Goal: Navigation & Orientation: Find specific page/section

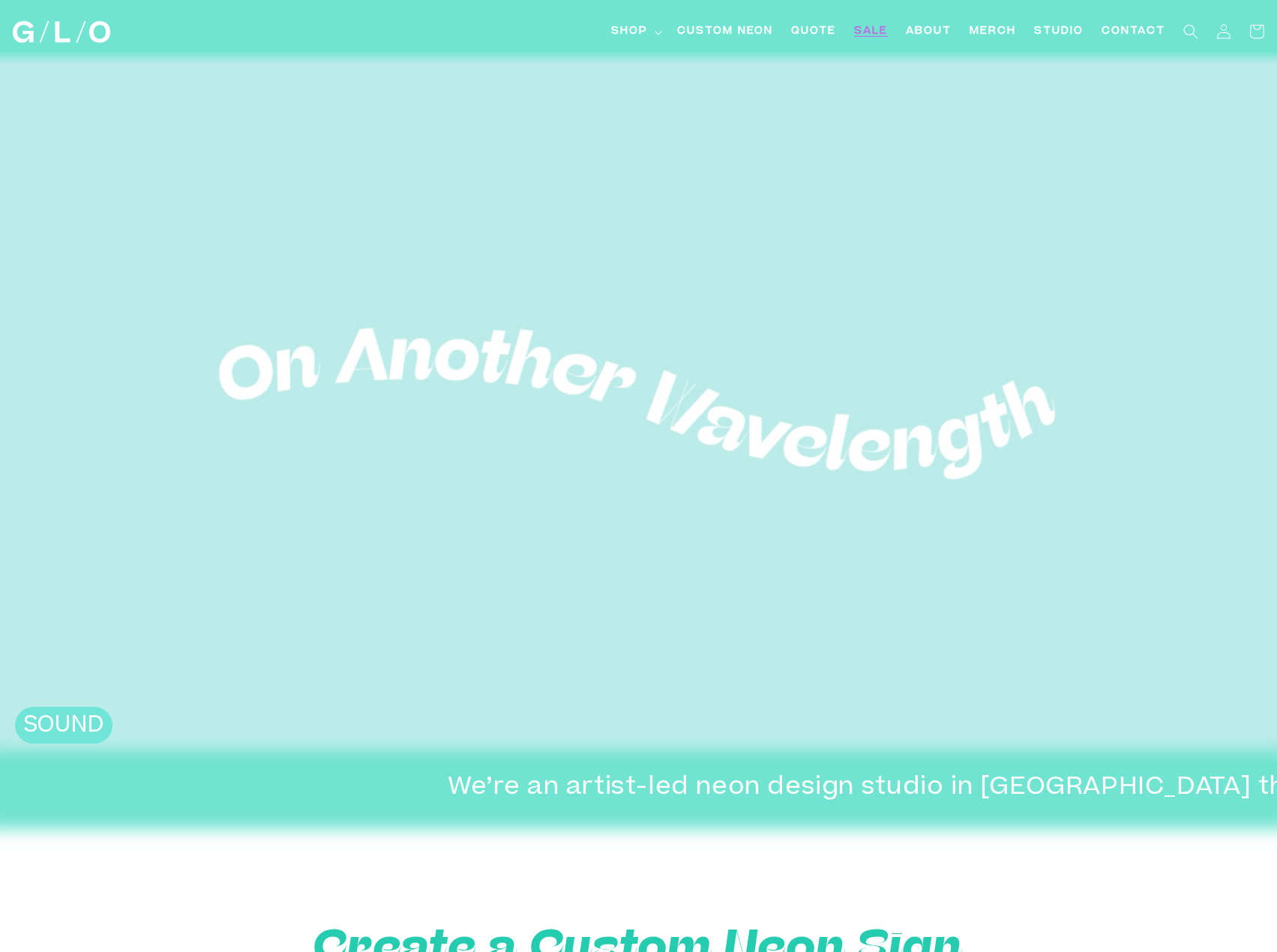
click at [869, 32] on span "SALE" at bounding box center [871, 31] width 34 height 16
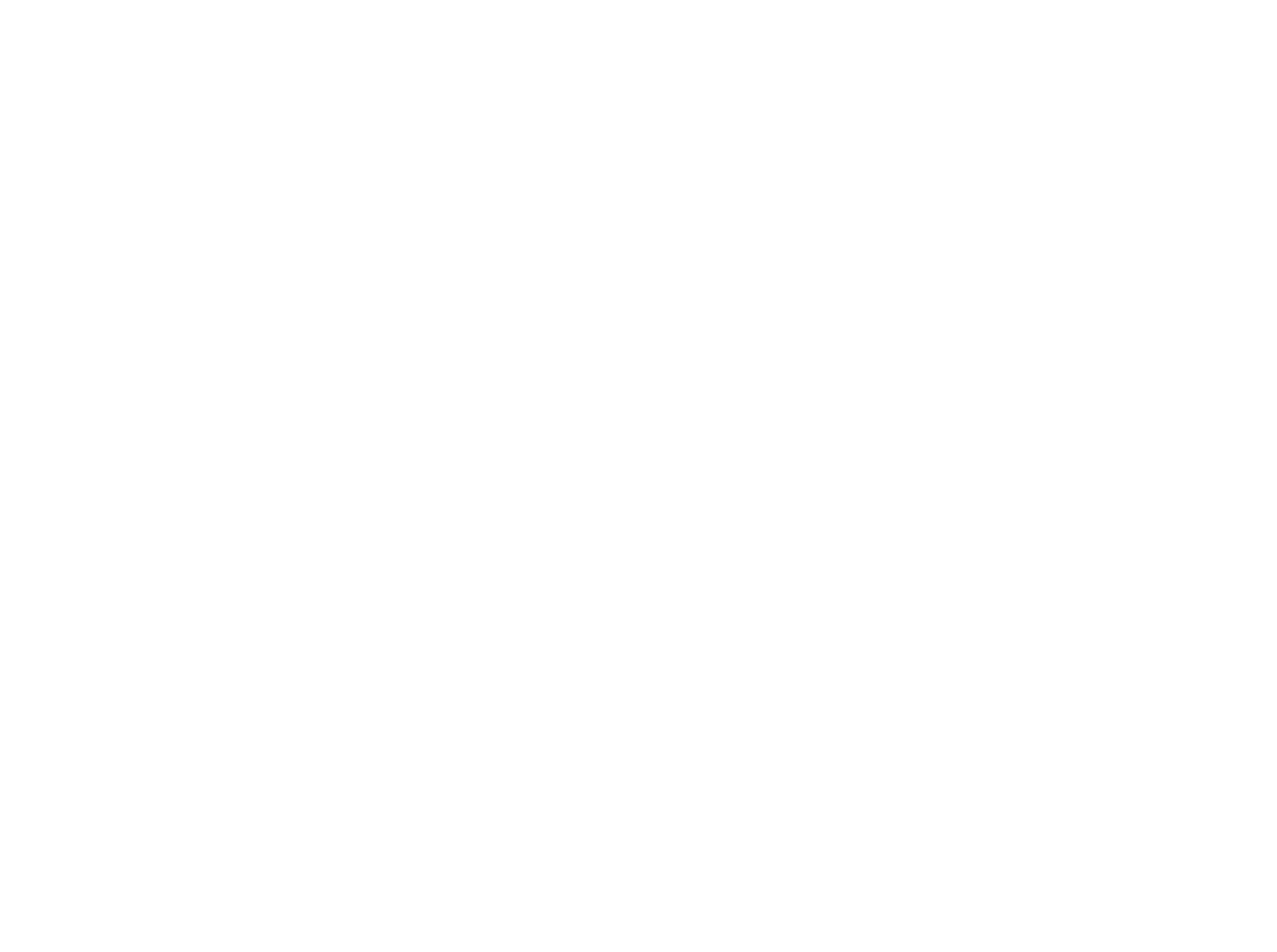
drag, startPoint x: 0, startPoint y: 0, endPoint x: 869, endPoint y: 32, distance: 869.6
click at [869, 32] on html "Skip to content Shop Shop LED Neon Glass Neon Mini LEDs Events Light Bar System" at bounding box center [638, 476] width 1277 height 952
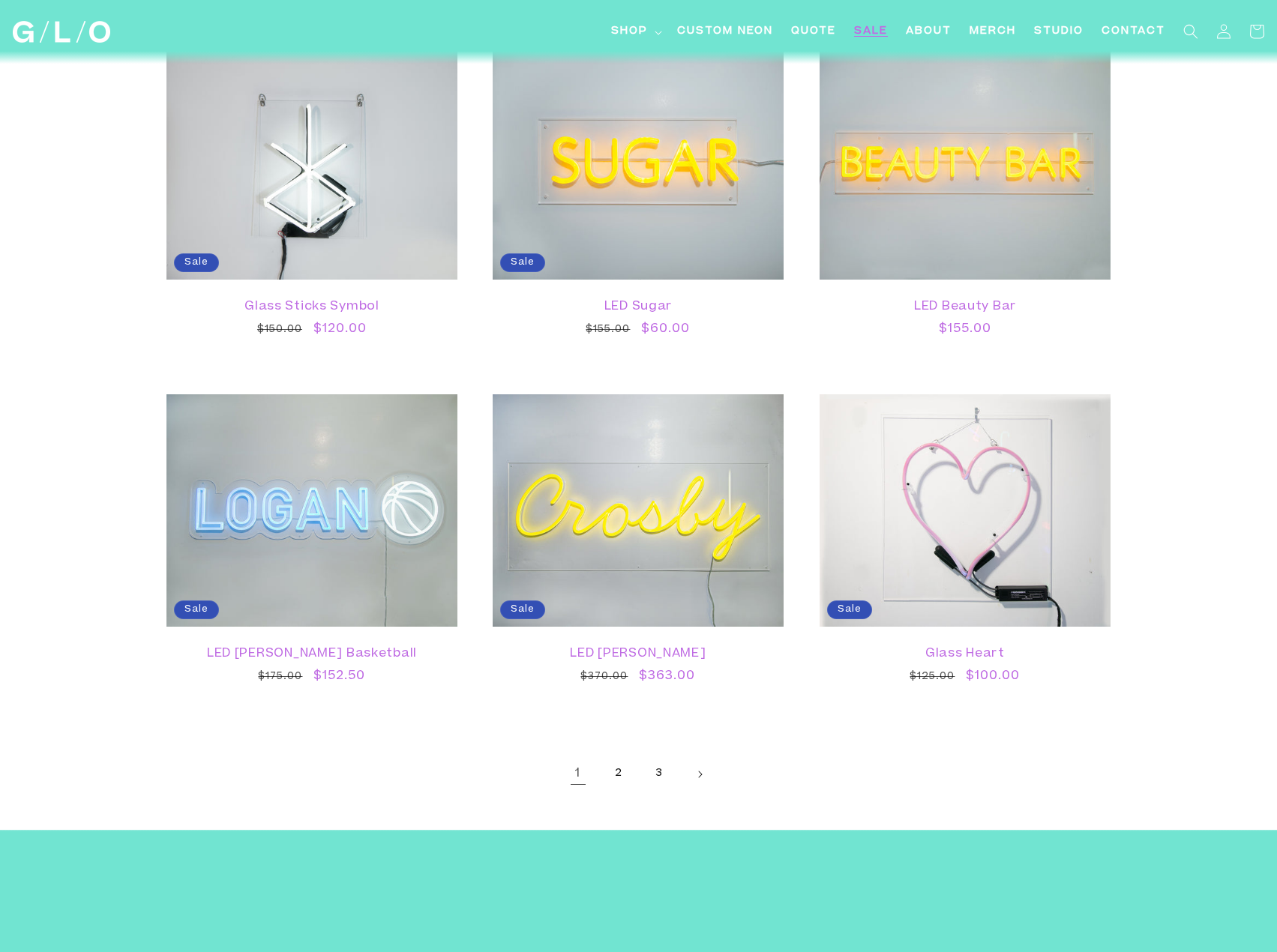
scroll to position [2295, 0]
click at [620, 770] on link "2" at bounding box center [618, 773] width 33 height 33
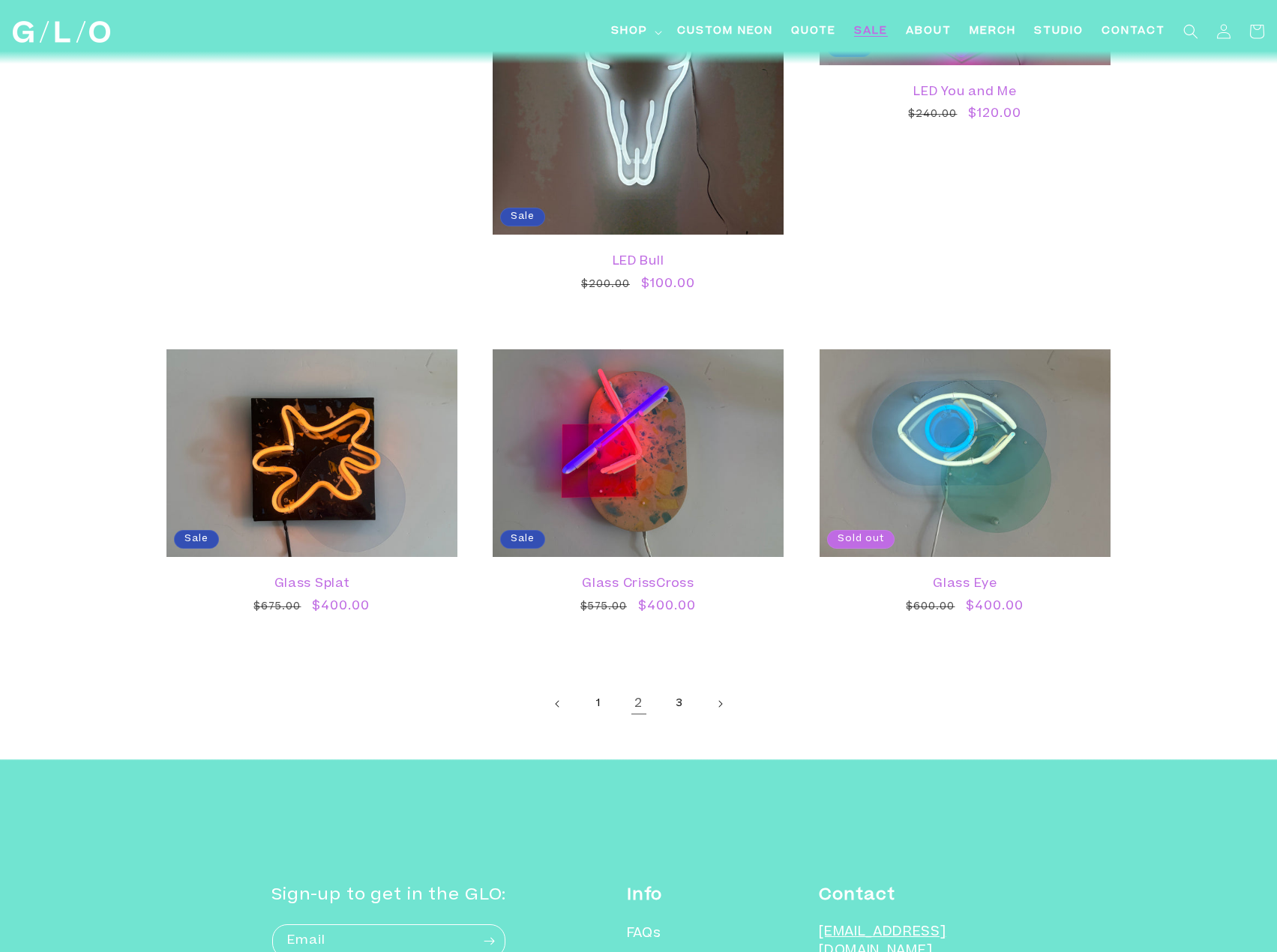
scroll to position [2499, 0]
click at [679, 704] on link "3" at bounding box center [679, 702] width 33 height 33
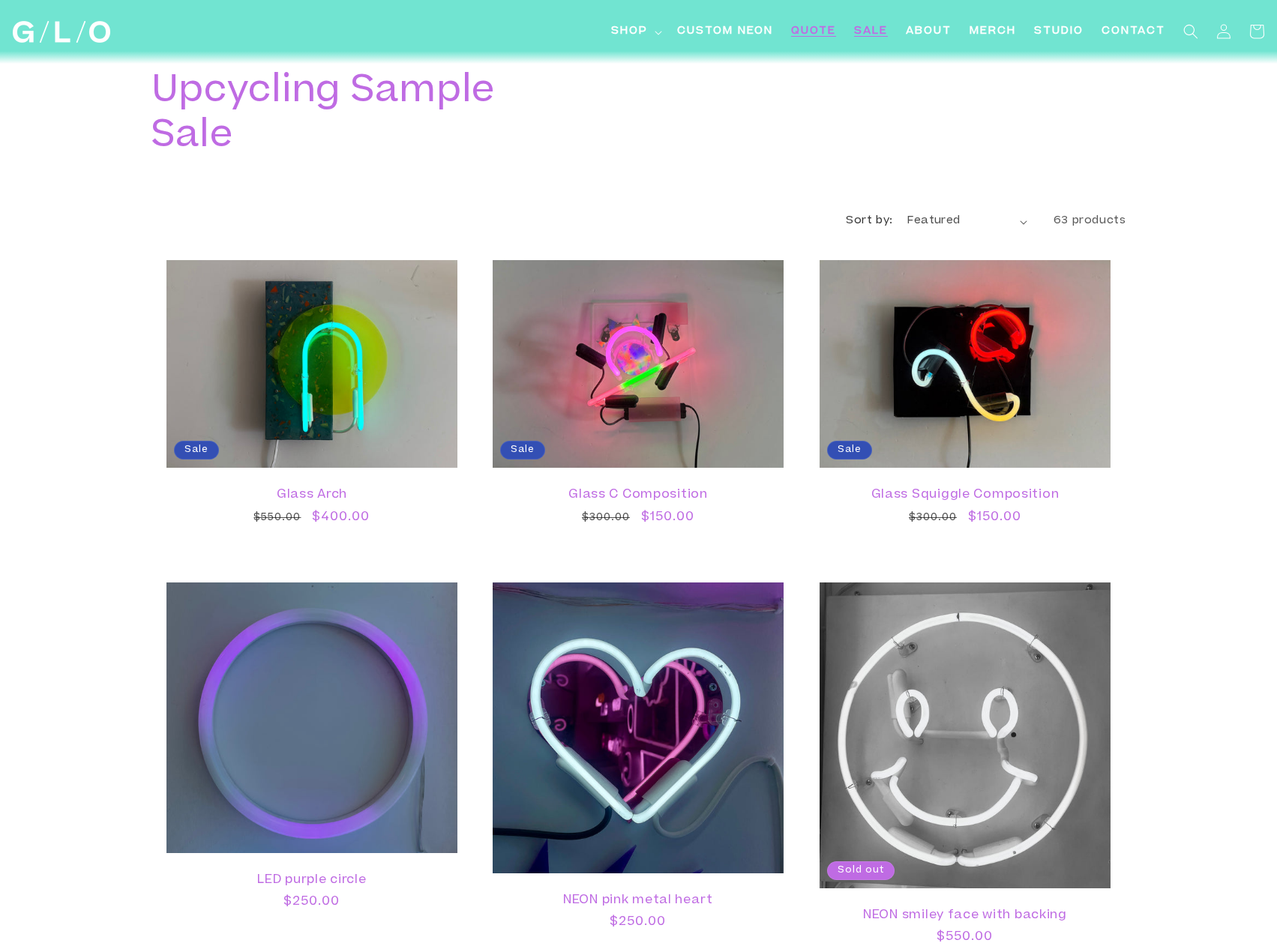
click at [813, 38] on span "Quote" at bounding box center [814, 31] width 45 height 16
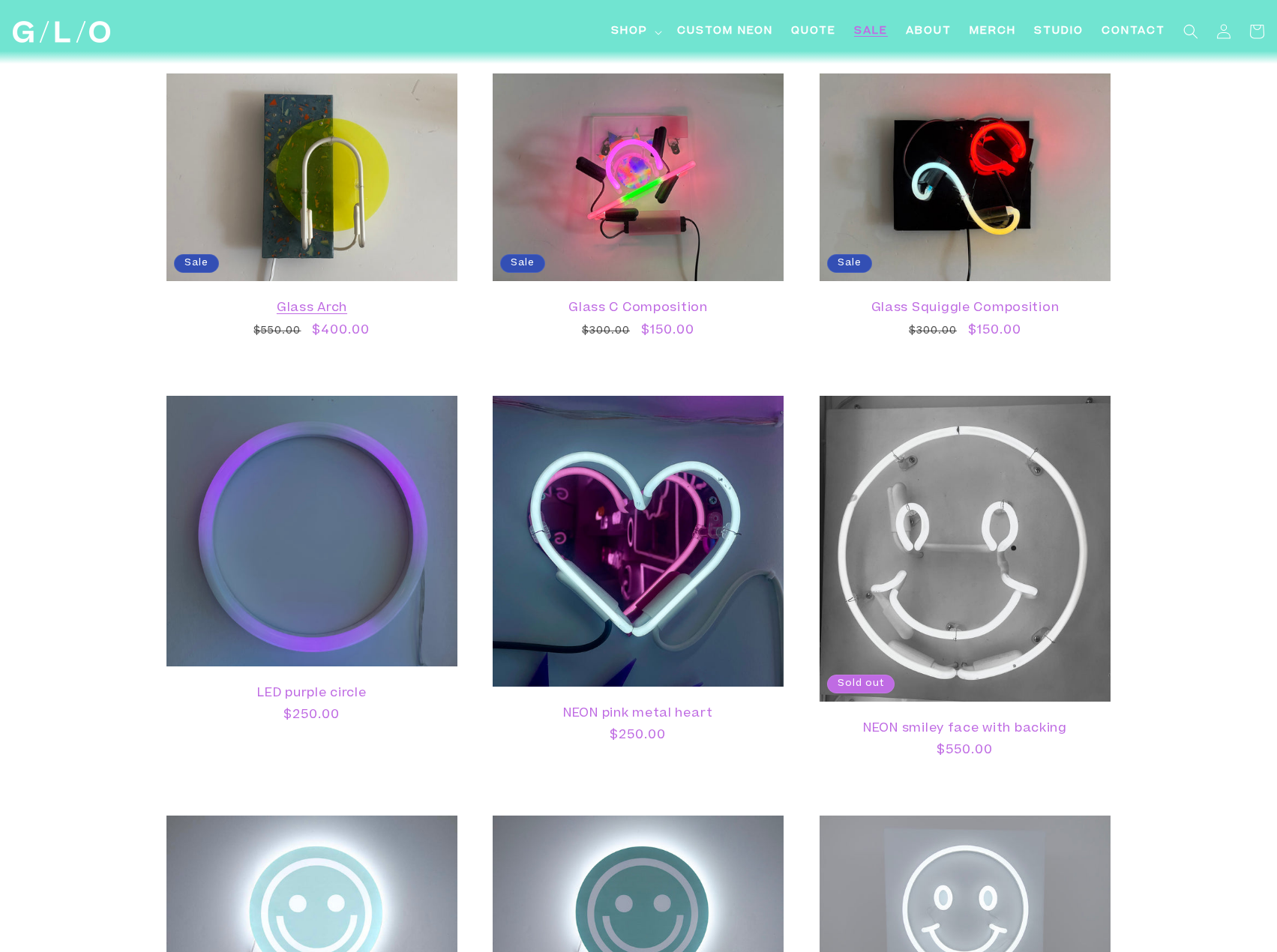
scroll to position [191, 0]
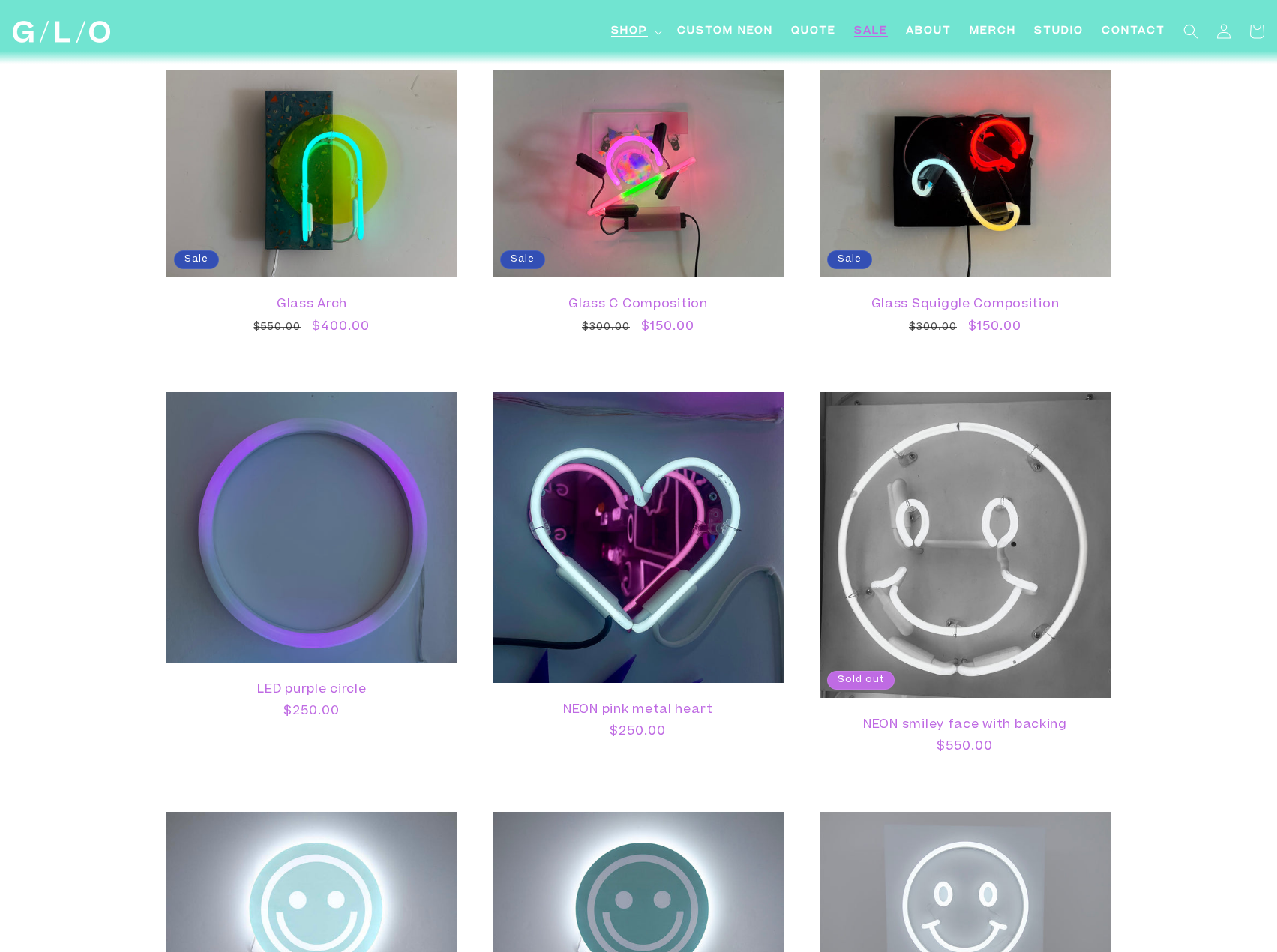
drag, startPoint x: 292, startPoint y: 537, endPoint x: 658, endPoint y: 35, distance: 621.3
click at [658, 35] on icon at bounding box center [658, 33] width 8 height 5
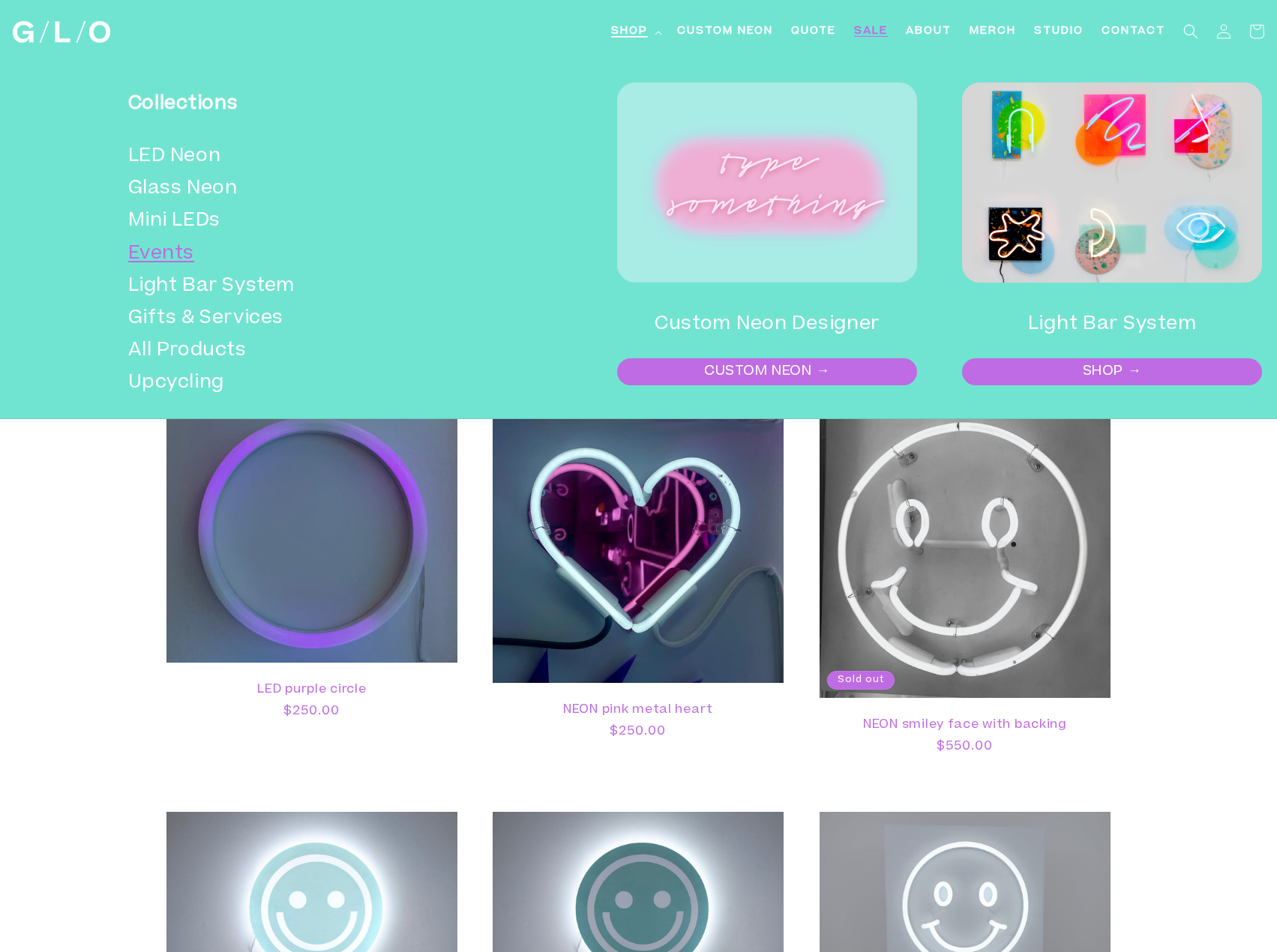
click at [191, 264] on link "Events" at bounding box center [301, 255] width 346 height 32
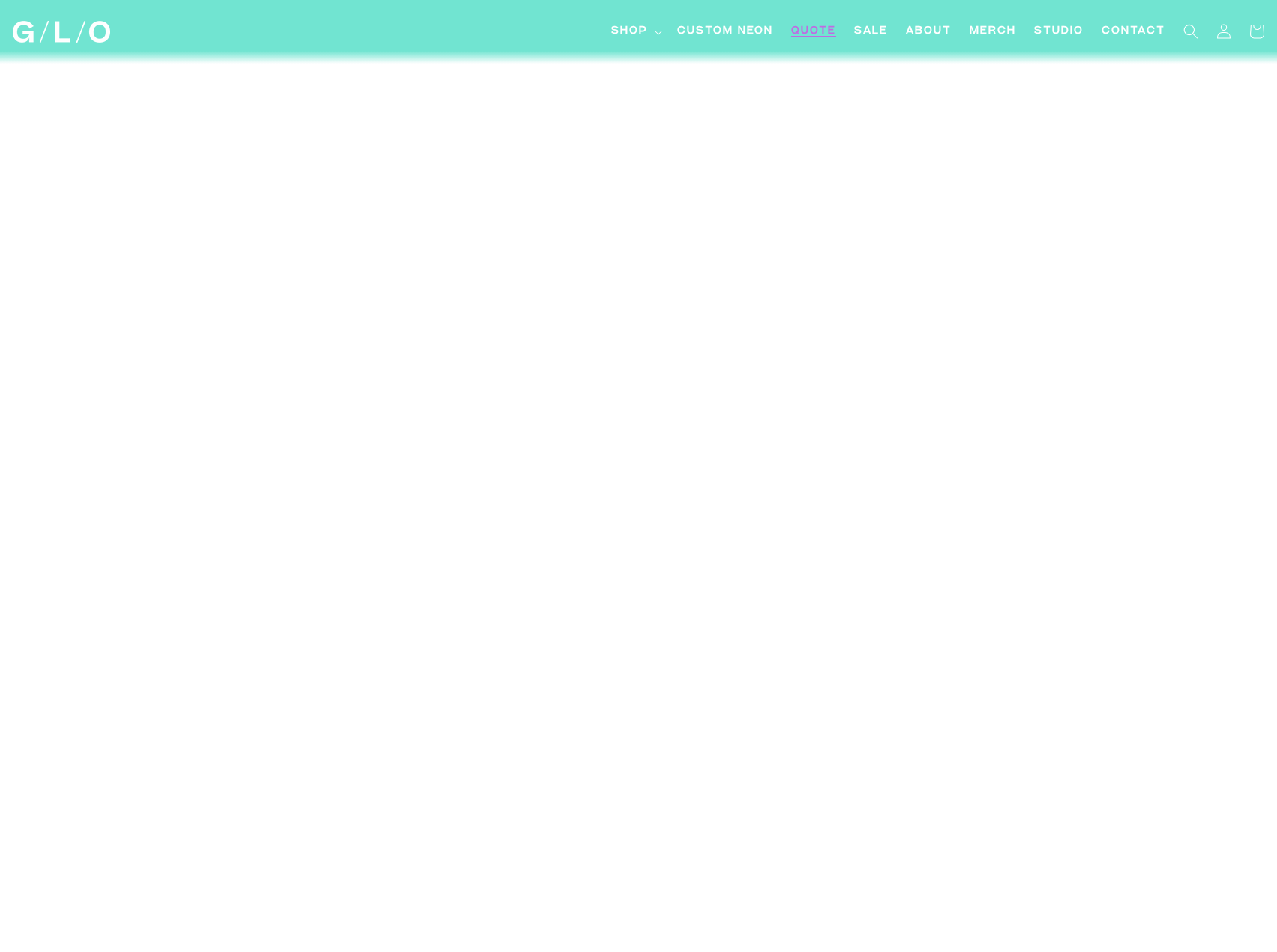
scroll to position [2213, 0]
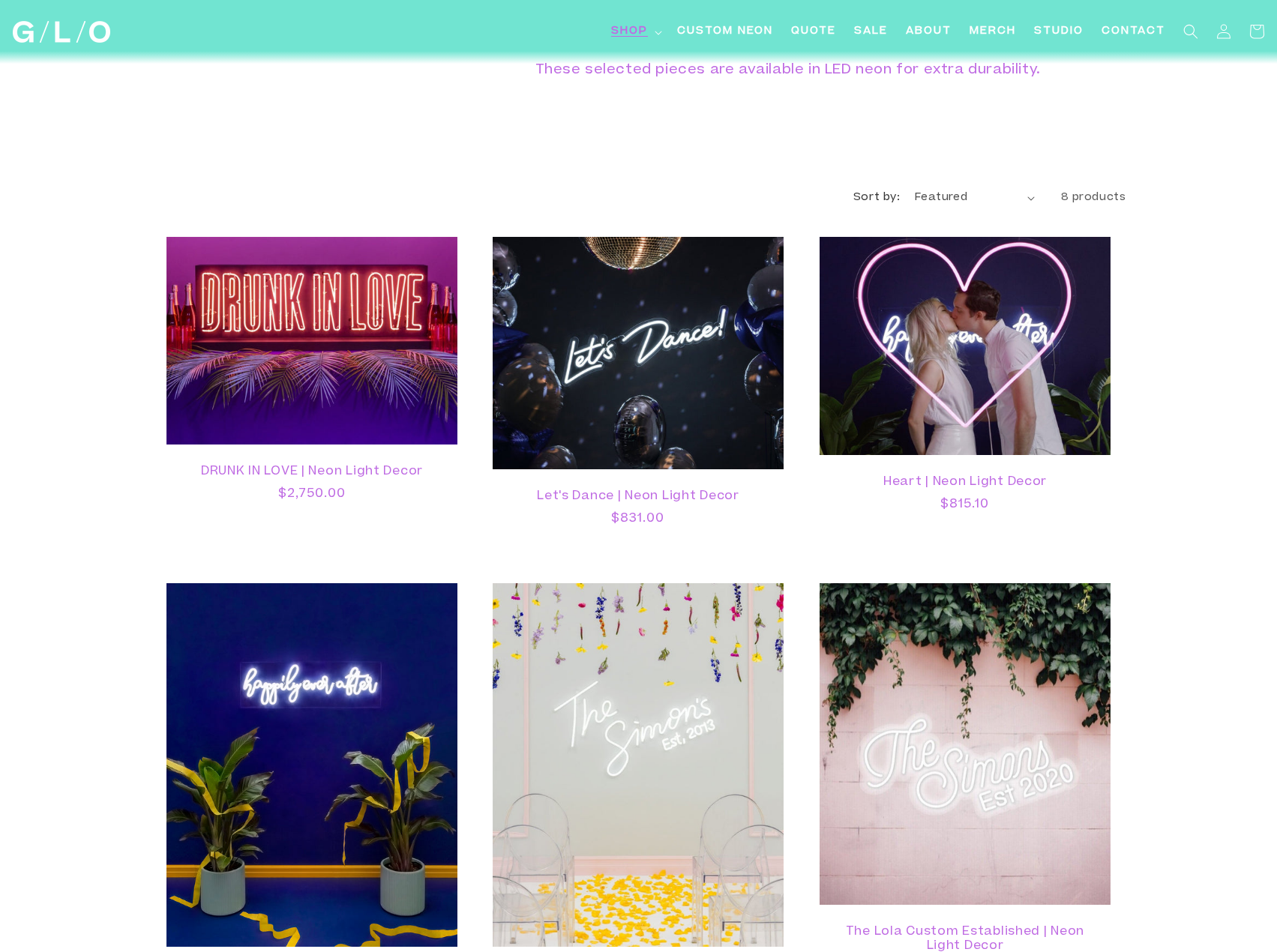
scroll to position [970, 0]
